Goal: Navigation & Orientation: Go to known website

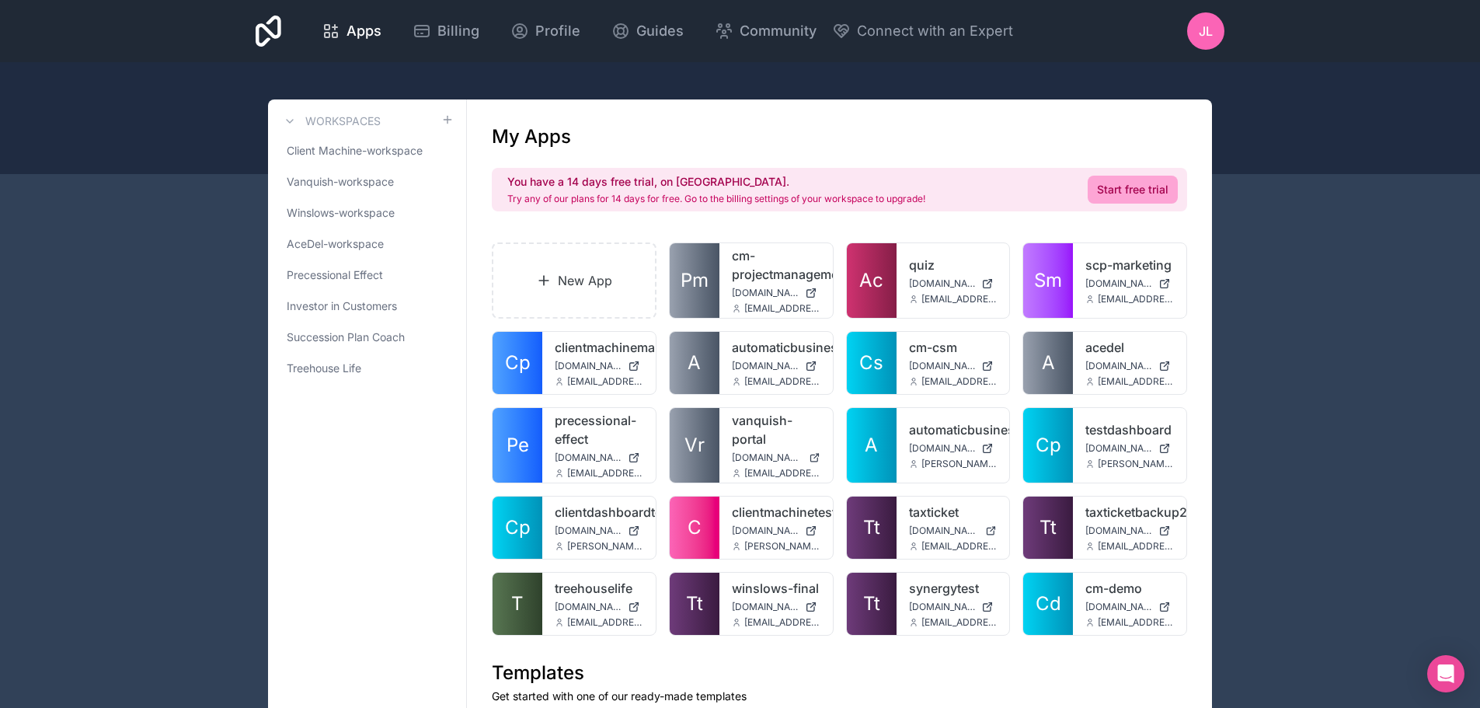
click at [350, 242] on span "AceDel-workspace" at bounding box center [335, 244] width 97 height 16
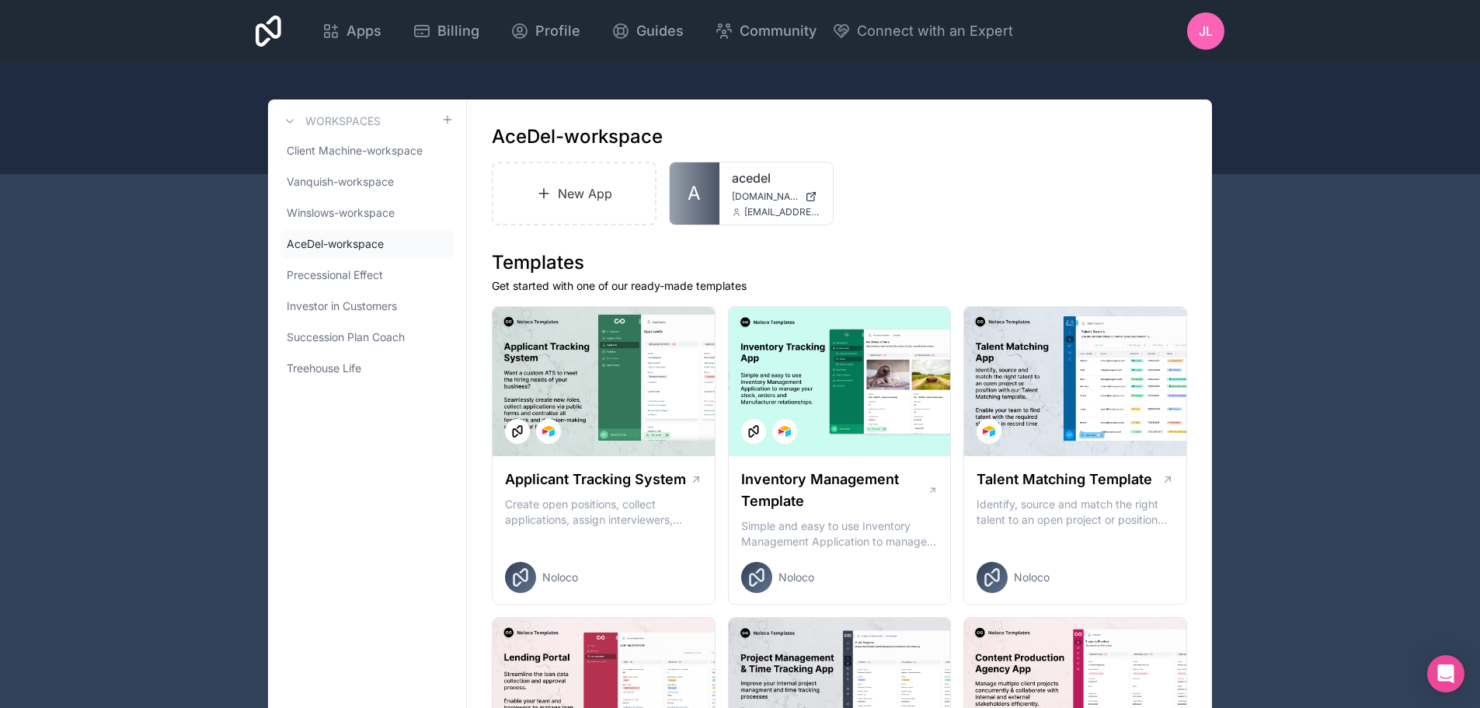
click at [0, 0] on icon at bounding box center [0, 0] width 0 height 0
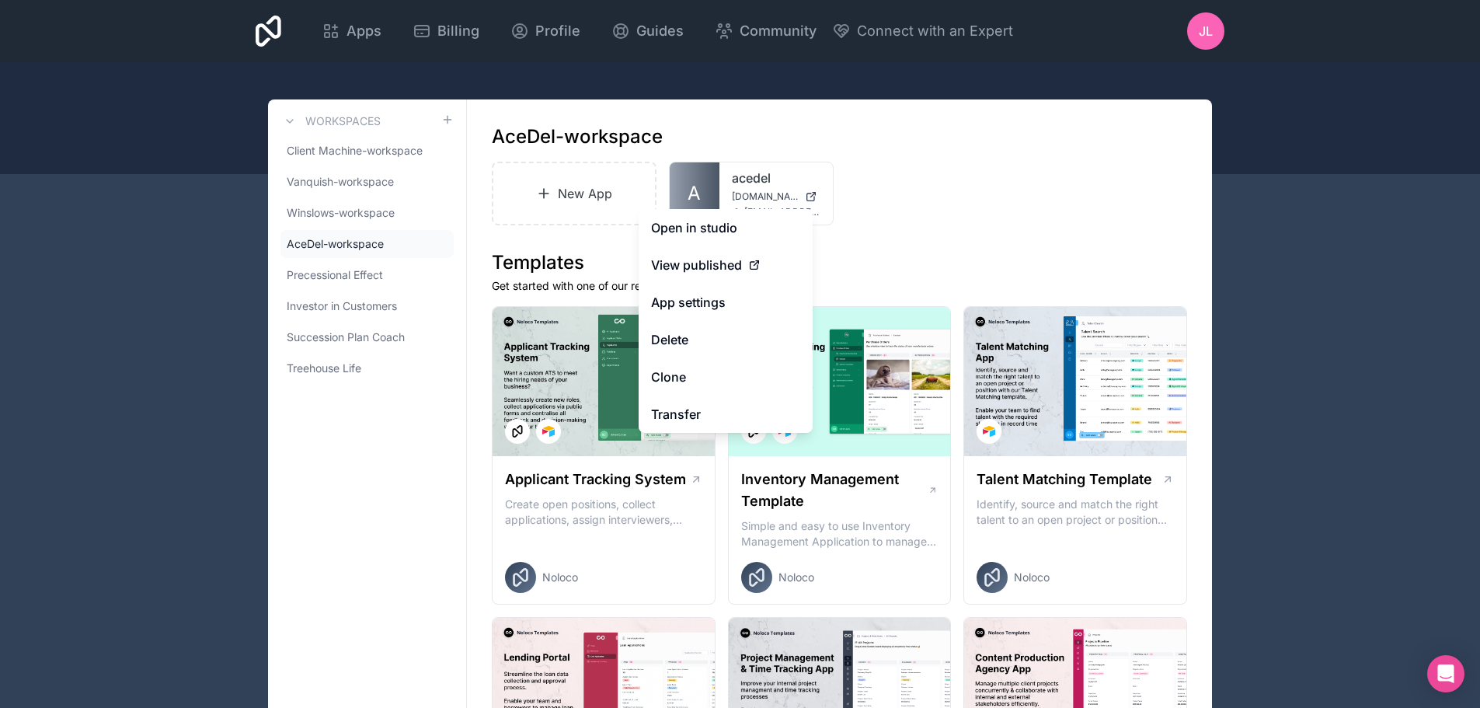
click at [702, 229] on link "Open in studio" at bounding box center [726, 227] width 174 height 37
